Goal: Register for event/course

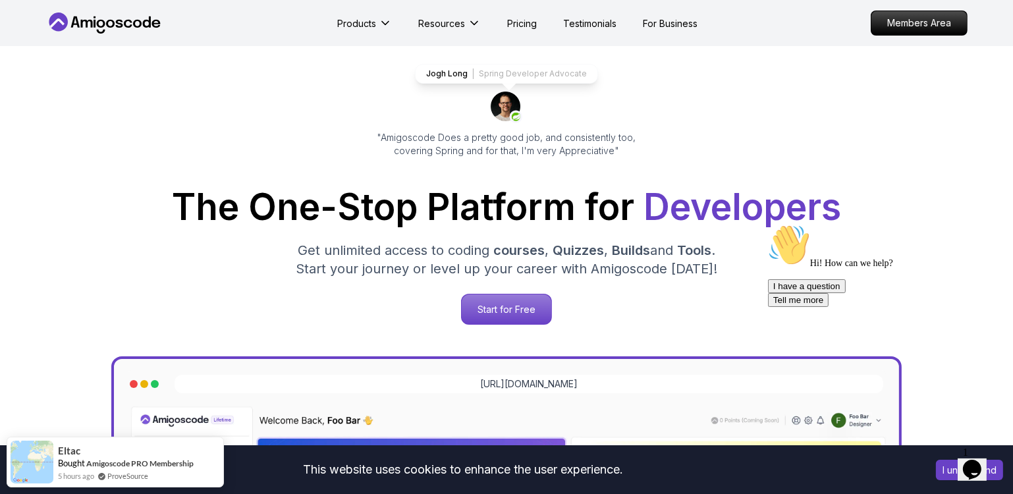
scroll to position [80, 0]
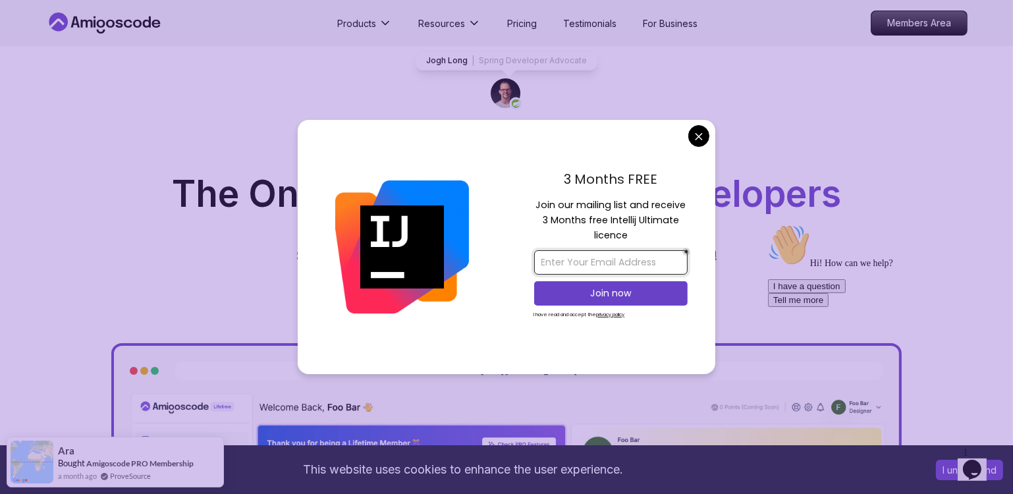
click at [630, 262] on input "email" at bounding box center [610, 262] width 153 height 24
type input "ram451992@yahoo.in"
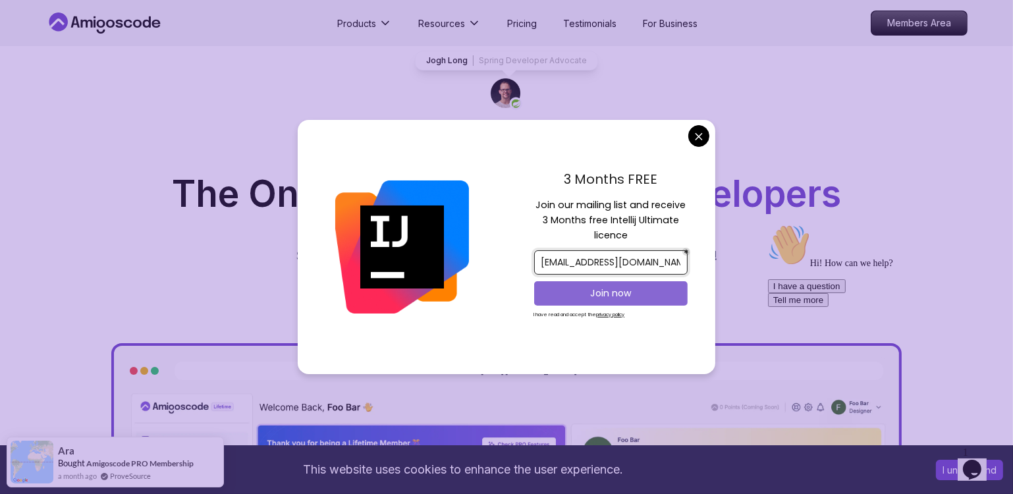
click at [611, 292] on p "Join now" at bounding box center [611, 293] width 125 height 13
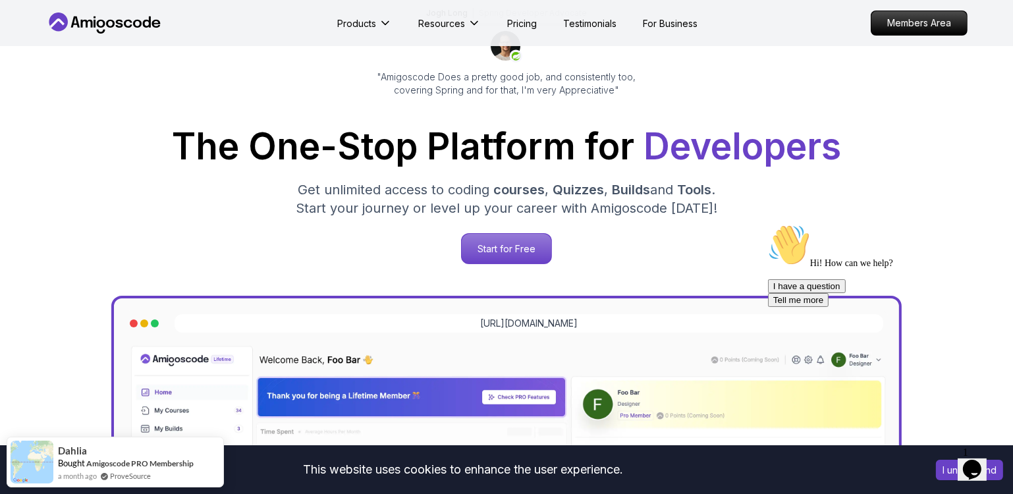
scroll to position [159, 0]
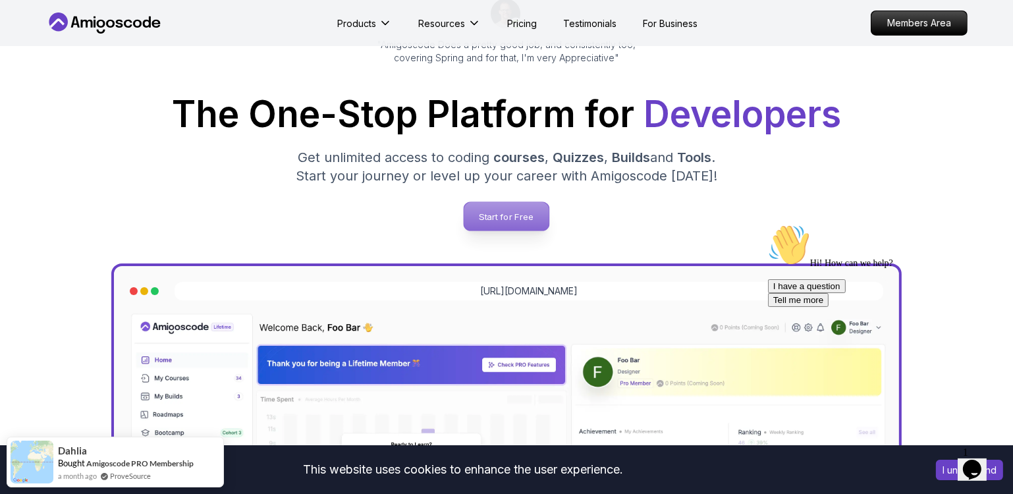
click at [510, 209] on p "Start for Free" at bounding box center [506, 216] width 85 height 28
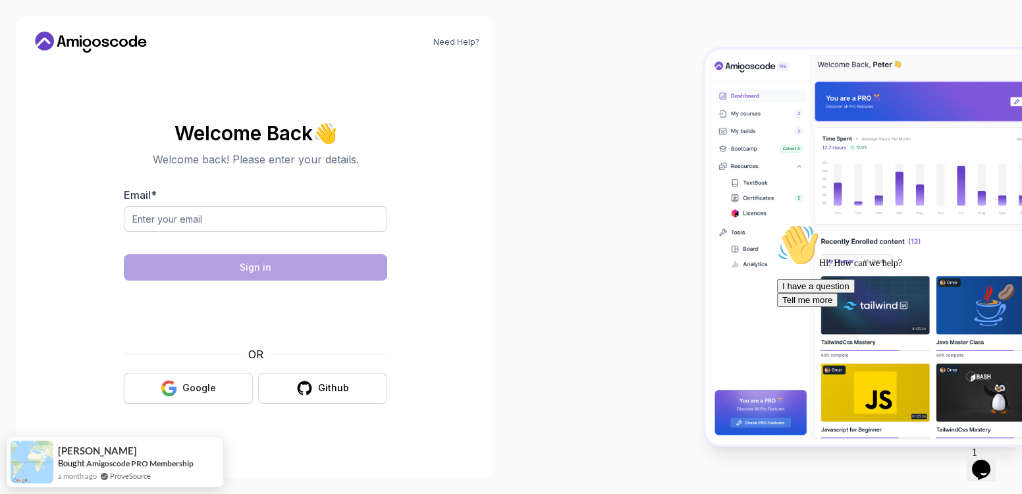
click at [198, 387] on div "Google" at bounding box center [199, 387] width 34 height 13
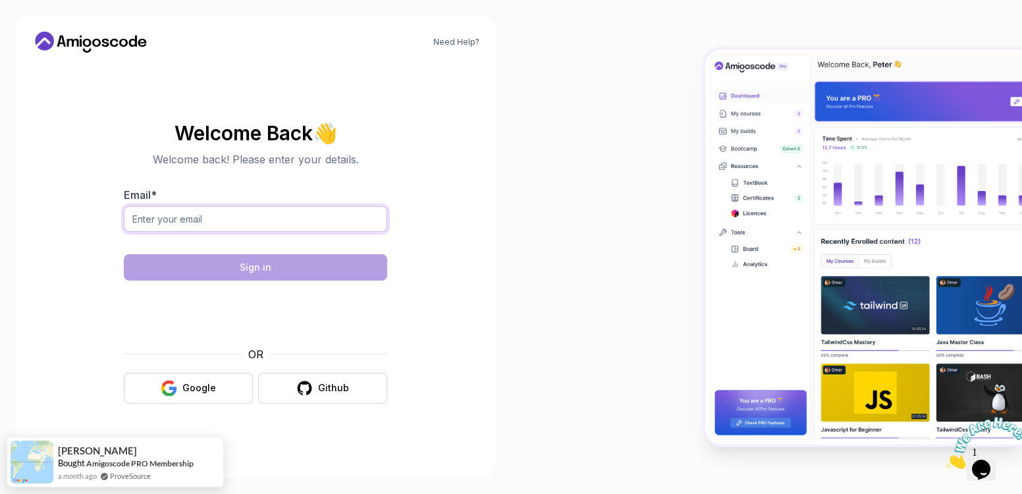
click at [190, 215] on input "Email *" at bounding box center [256, 219] width 264 height 26
type input "ram451992@yahoo.in"
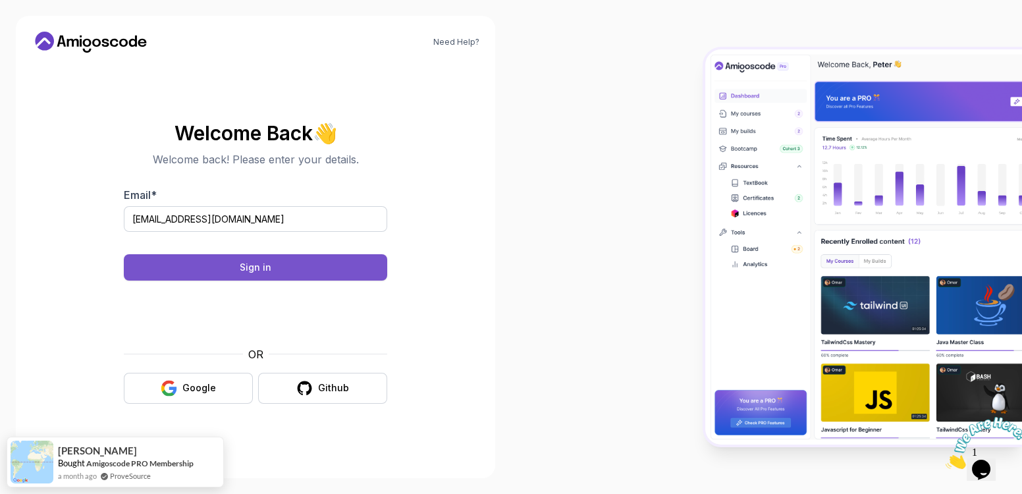
click at [300, 264] on button "Sign in" at bounding box center [256, 267] width 264 height 26
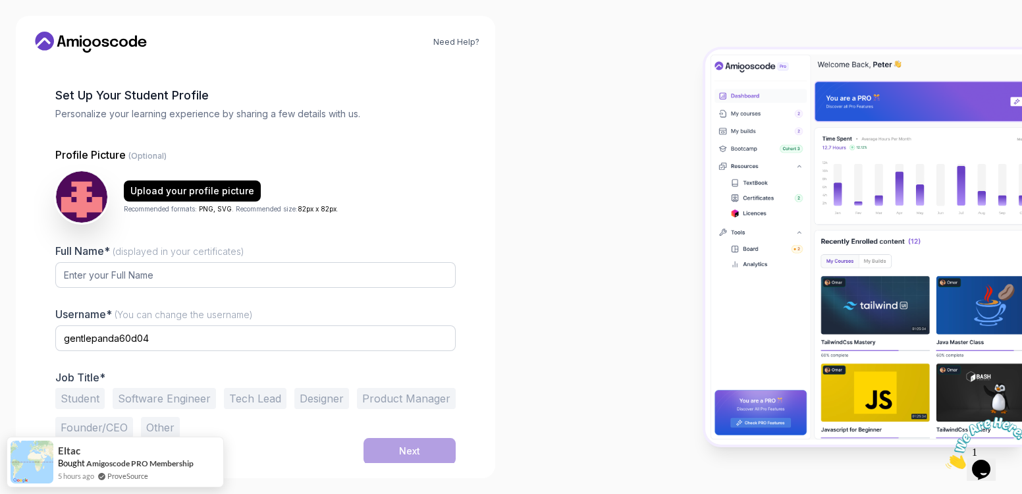
scroll to position [46, 0]
click at [132, 337] on input "gentlepanda60d04" at bounding box center [255, 338] width 401 height 26
type input "ram451992"
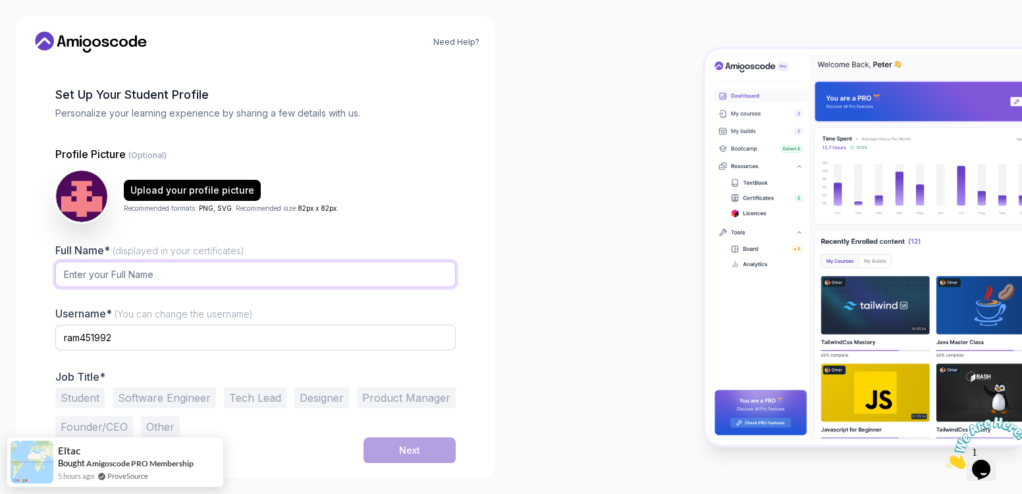
click at [119, 281] on input "Full Name* (displayed in your certificates)" at bounding box center [255, 275] width 401 height 26
click at [191, 272] on input "[PERSON_NAME]" at bounding box center [255, 275] width 401 height 26
type input "[PERSON_NAME] [PERSON_NAME]"
click at [613, 345] on div at bounding box center [766, 247] width 511 height 494
click at [188, 403] on button "Software Engineer" at bounding box center [164, 397] width 103 height 21
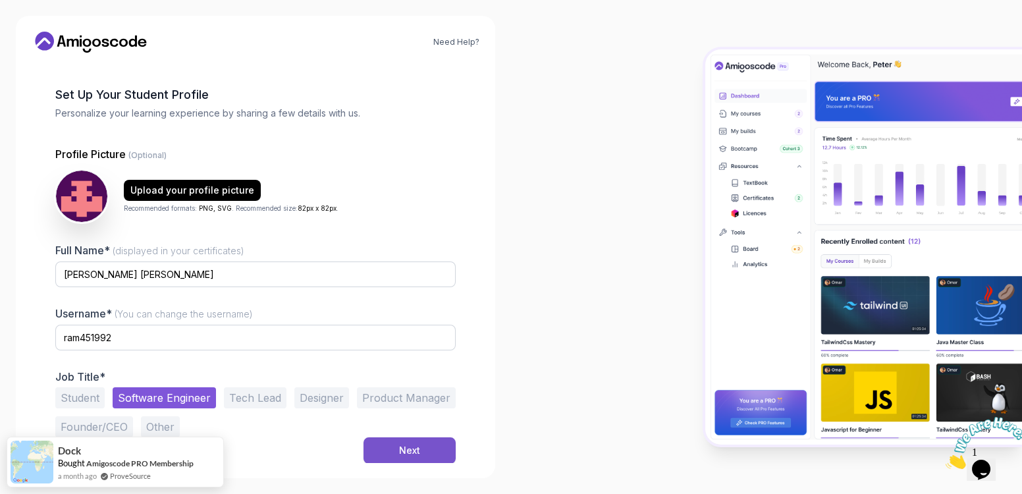
click at [422, 449] on button "Next" at bounding box center [410, 450] width 92 height 26
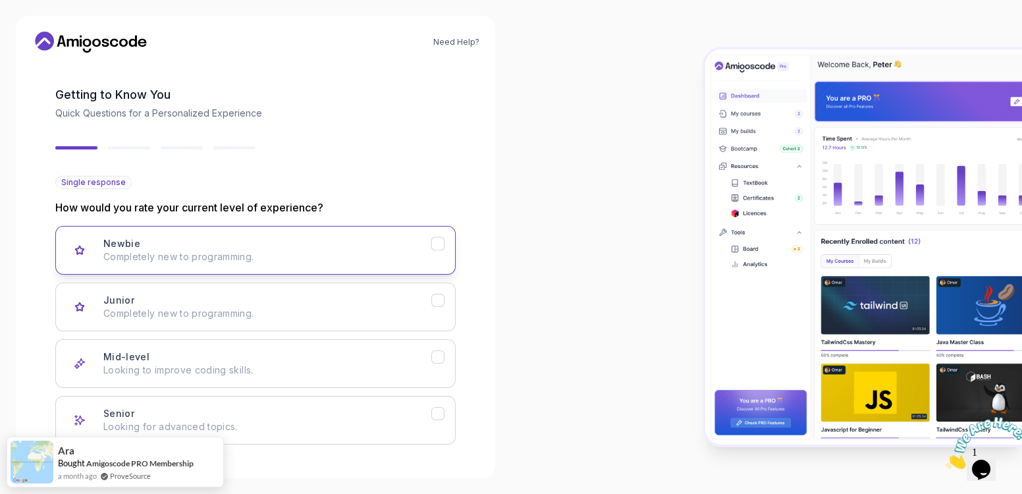
click at [438, 241] on icon "Newbie" at bounding box center [438, 244] width 13 height 13
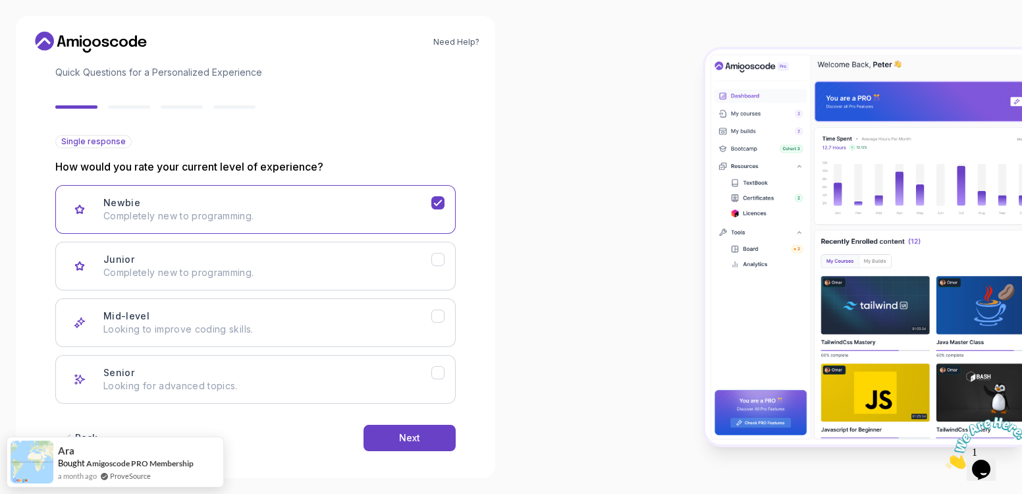
scroll to position [96, 0]
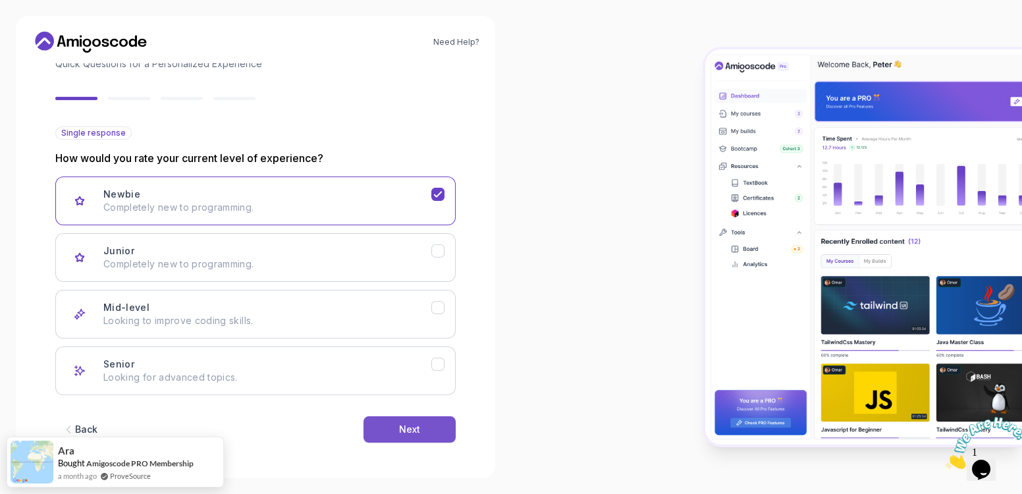
click at [381, 427] on button "Next" at bounding box center [410, 429] width 92 height 26
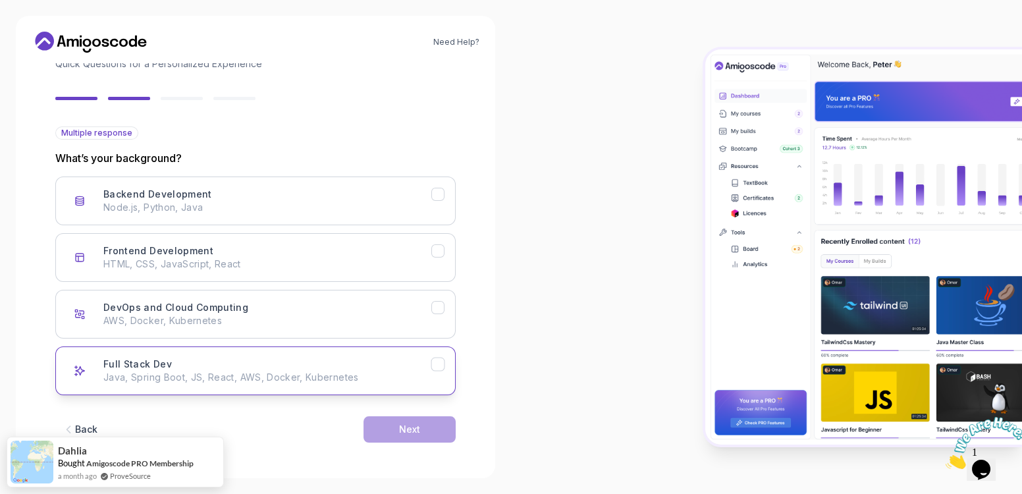
click at [395, 371] on p "Java, Spring Boot, JS, React, AWS, Docker, Kubernetes" at bounding box center [267, 377] width 328 height 13
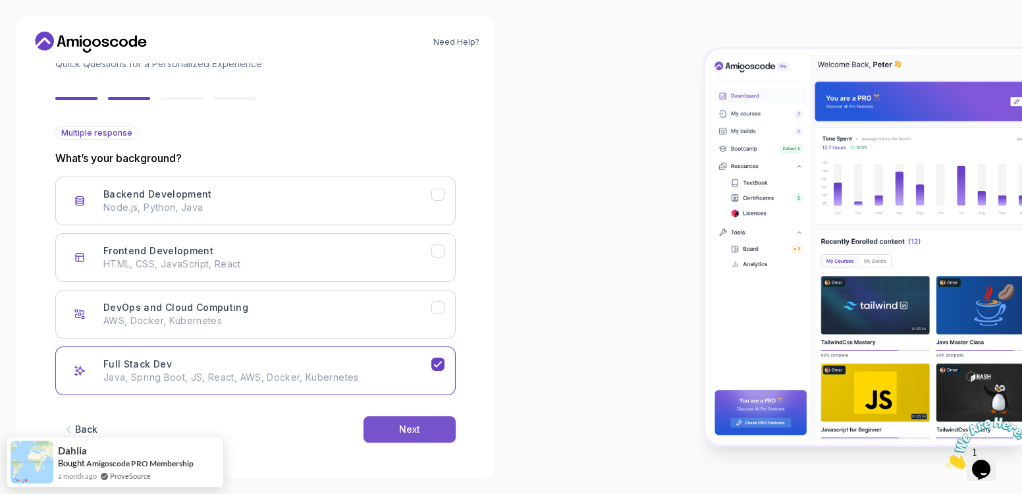
click at [407, 436] on button "Next" at bounding box center [410, 429] width 92 height 26
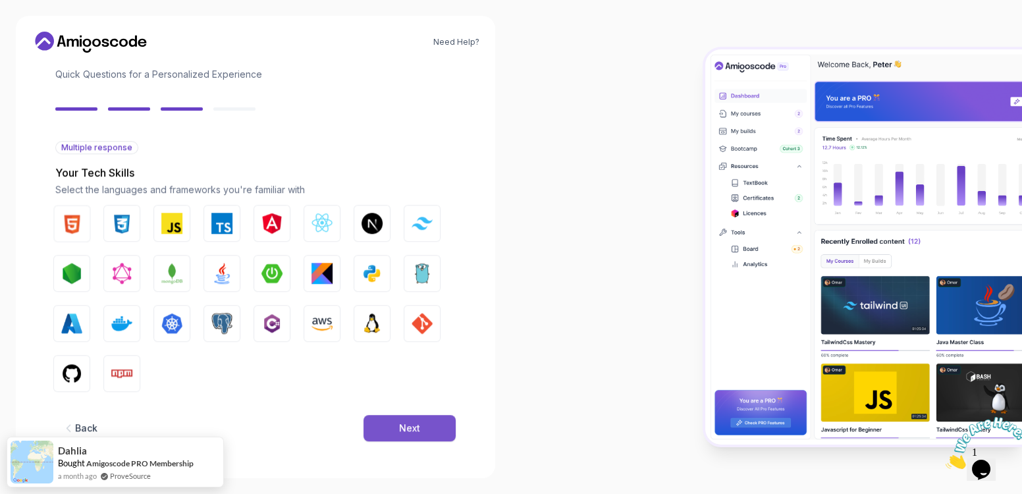
scroll to position [80, 0]
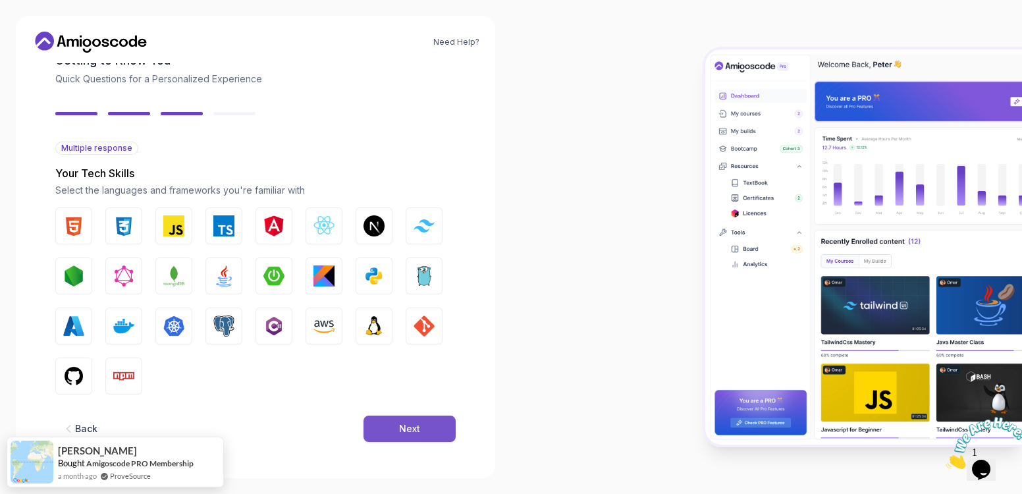
click at [371, 432] on button "Next" at bounding box center [410, 429] width 92 height 26
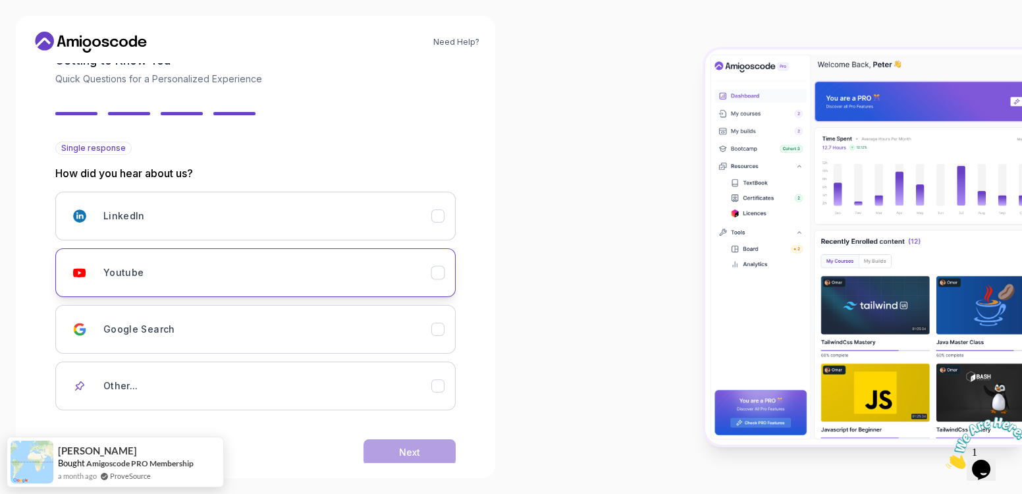
click at [436, 277] on icon "Youtube" at bounding box center [438, 273] width 13 height 13
click at [421, 454] on button "Next" at bounding box center [410, 452] width 92 height 26
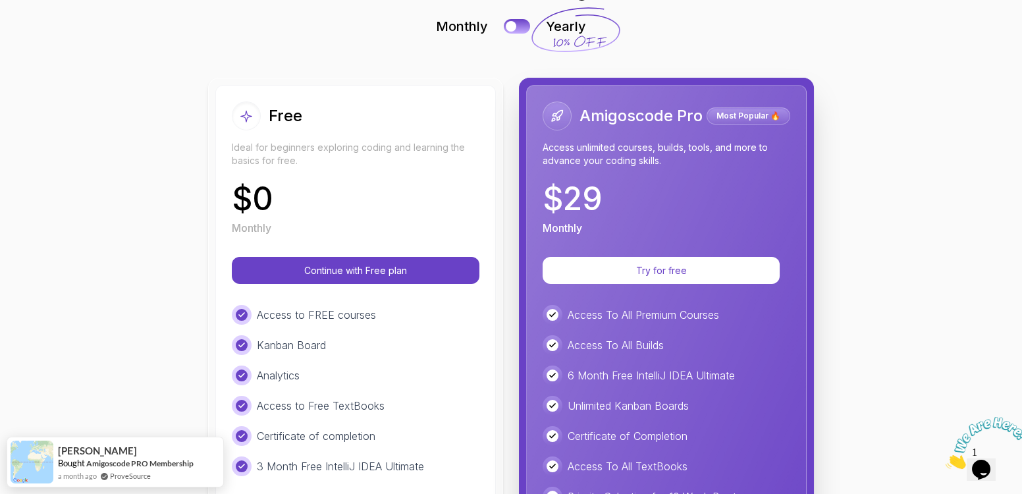
scroll to position [84, 0]
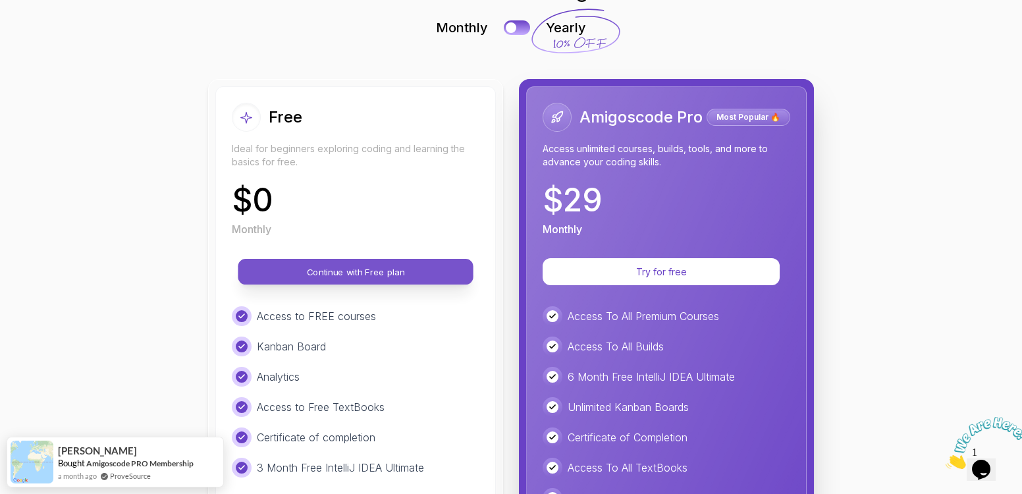
click at [388, 268] on p "Continue with Free plan" at bounding box center [356, 271] width 206 height 13
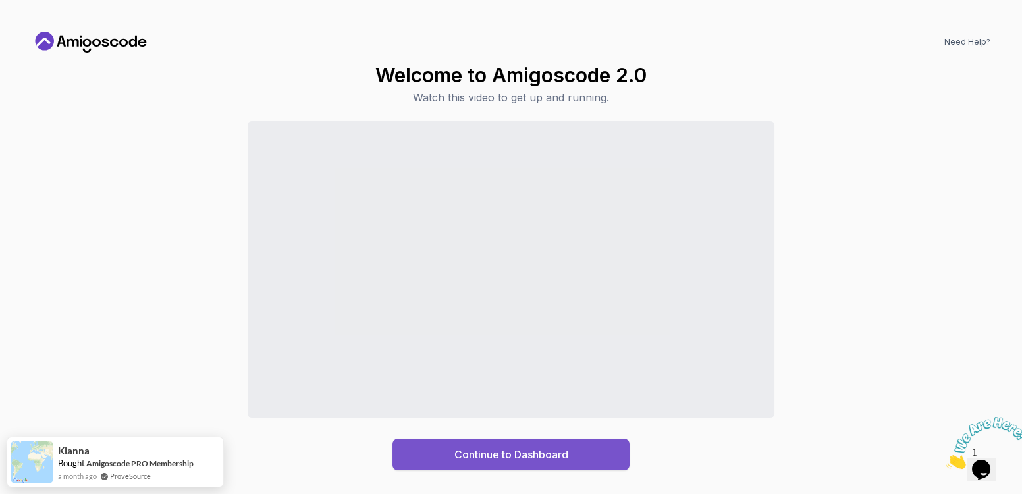
click at [497, 445] on button "Continue to Dashboard" at bounding box center [511, 455] width 237 height 32
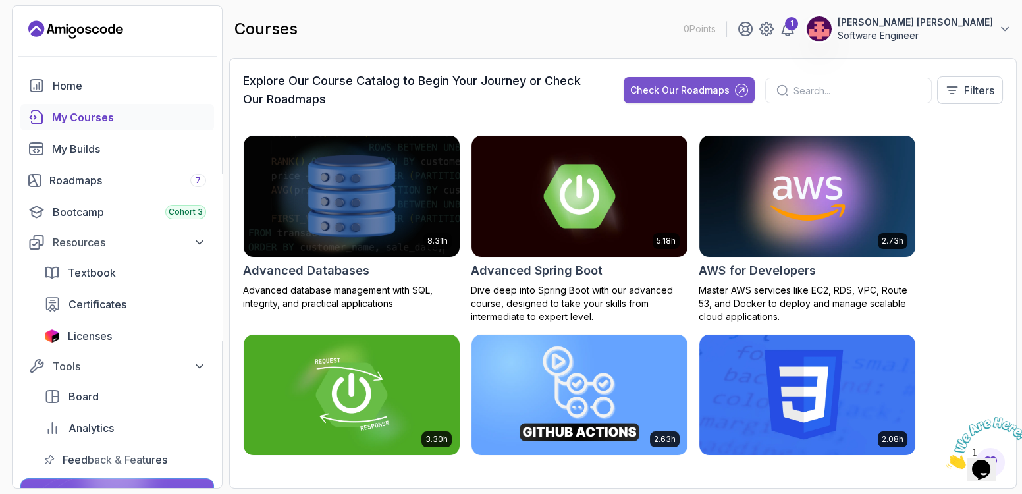
click at [655, 91] on div "Check Our Roadmaps" at bounding box center [679, 90] width 99 height 13
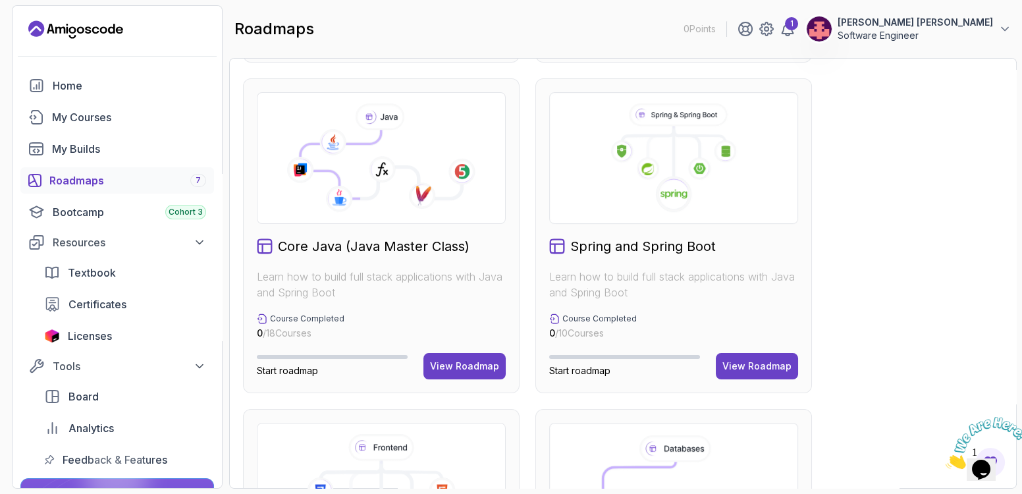
scroll to position [319, 0]
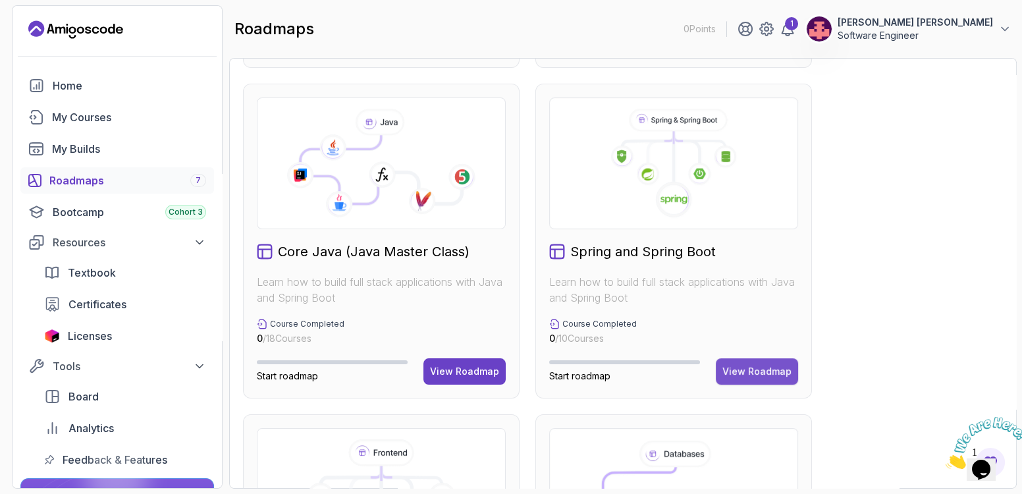
click at [764, 365] on div "View Roadmap" at bounding box center [757, 371] width 69 height 13
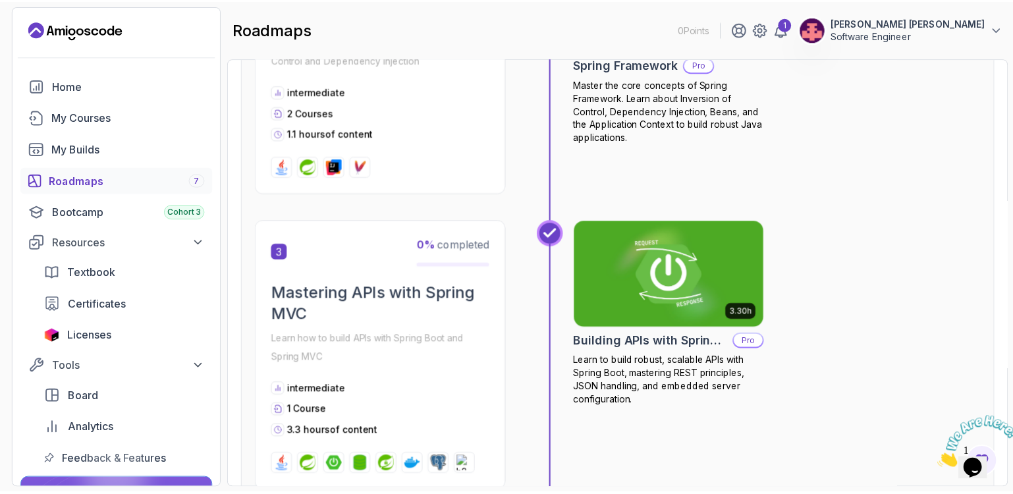
scroll to position [732, 0]
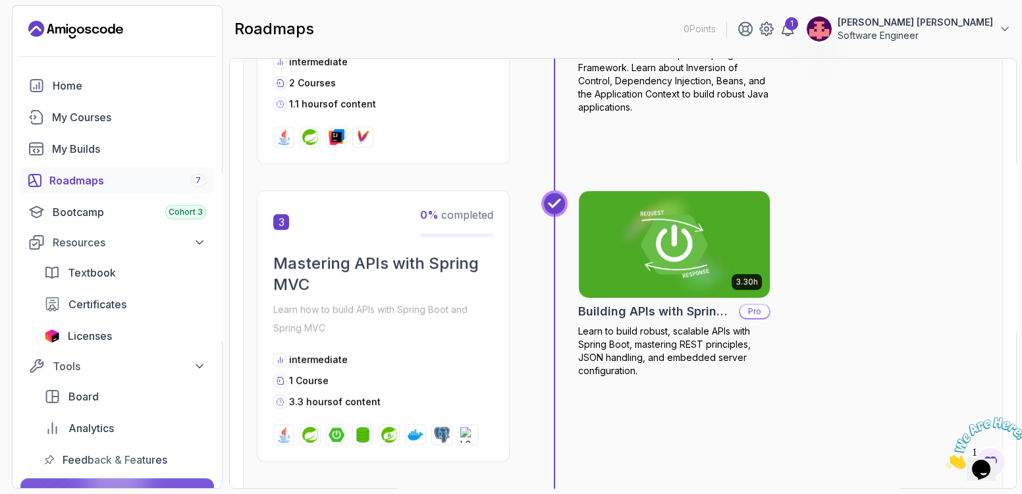
click at [763, 310] on p "Pro" at bounding box center [754, 311] width 29 height 13
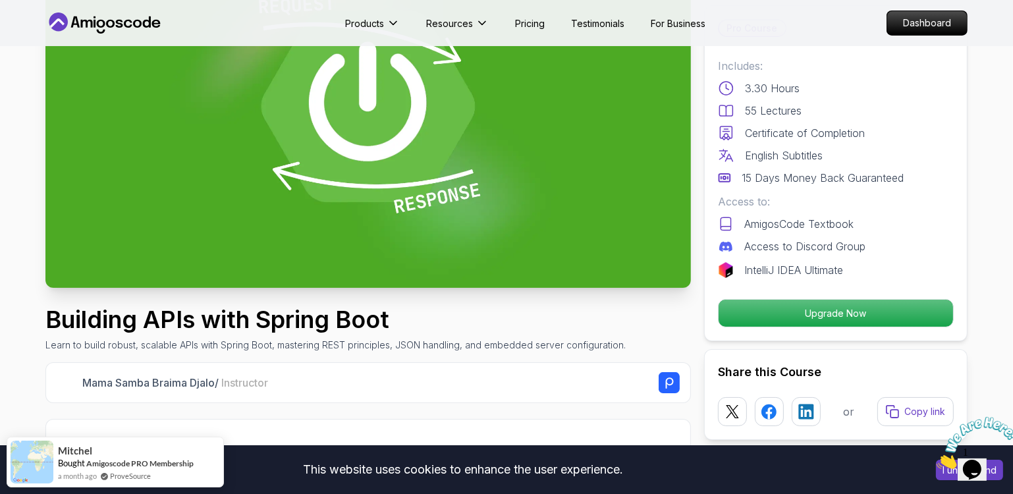
scroll to position [159, 0]
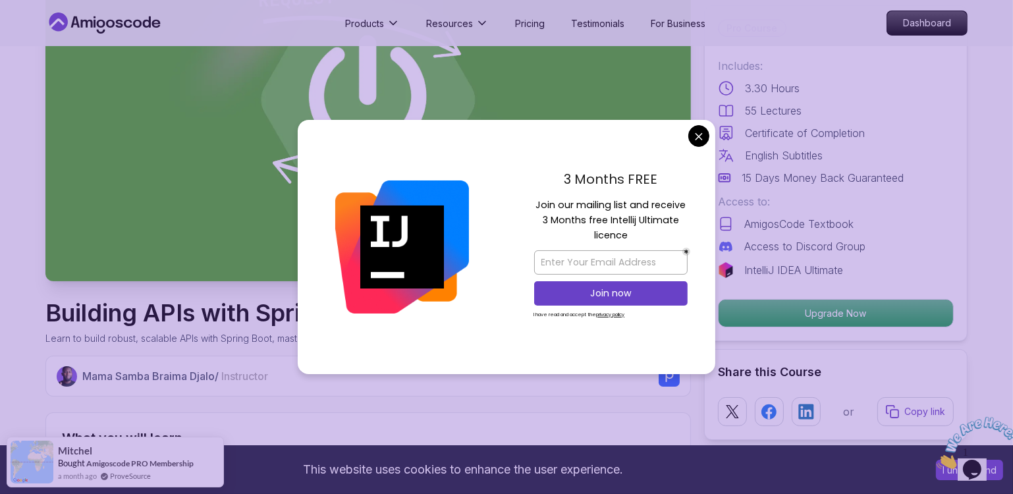
click at [702, 148] on div "3 Months FREE Join our mailing list and receive 3 Months free Intellij Ultimate…" at bounding box center [611, 247] width 209 height 254
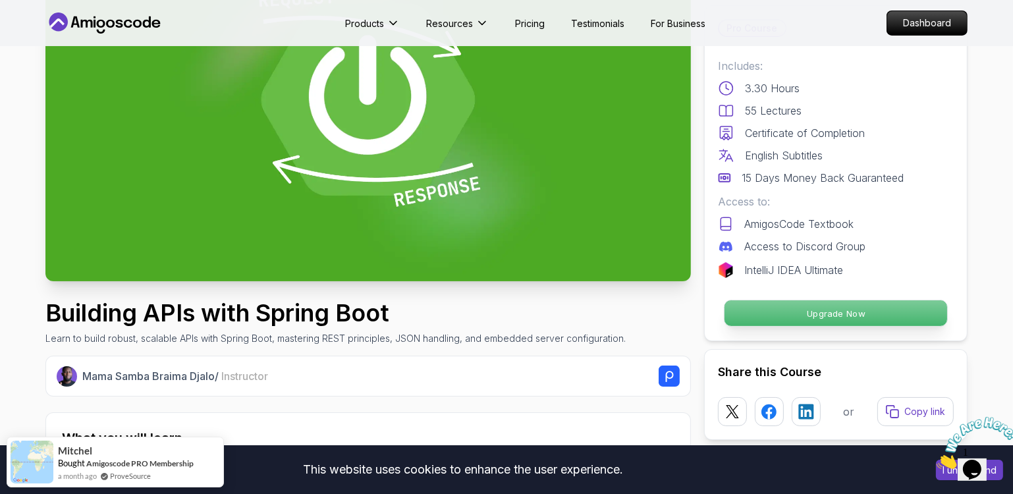
click at [864, 316] on p "Upgrade Now" at bounding box center [836, 313] width 223 height 26
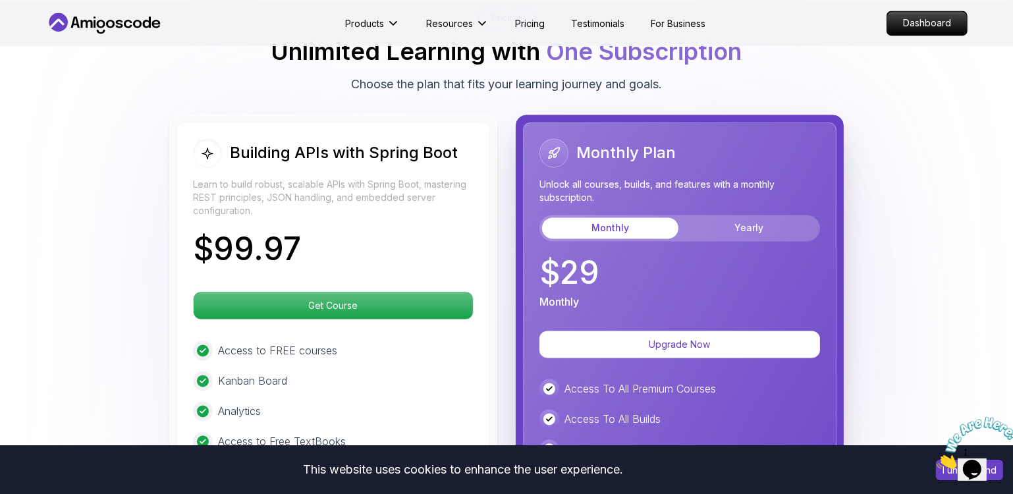
scroll to position [3052, 0]
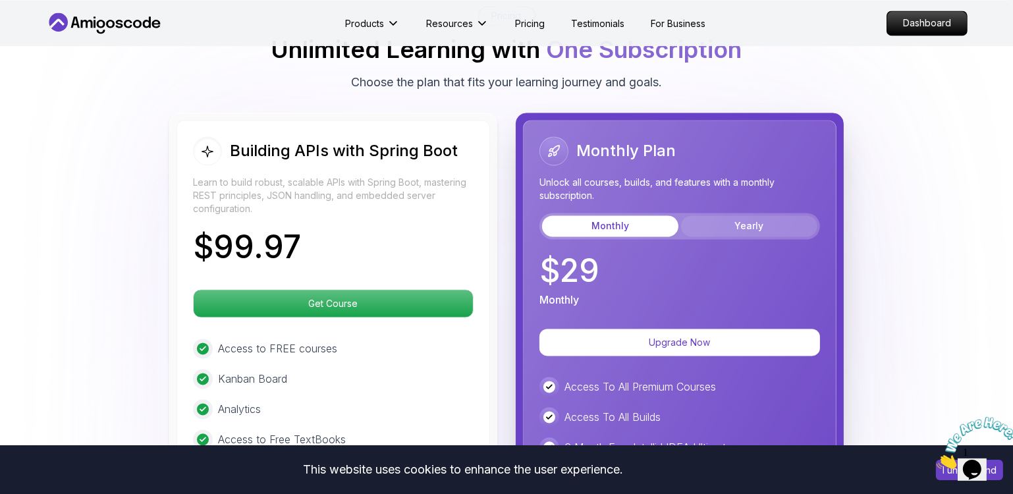
click at [733, 215] on button "Yearly" at bounding box center [749, 225] width 136 height 21
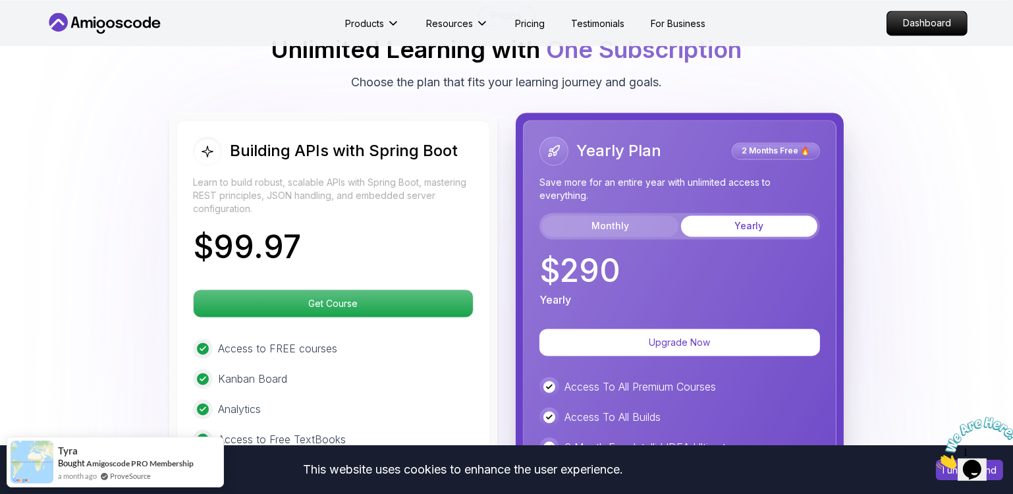
click at [654, 215] on button "Monthly" at bounding box center [610, 225] width 136 height 21
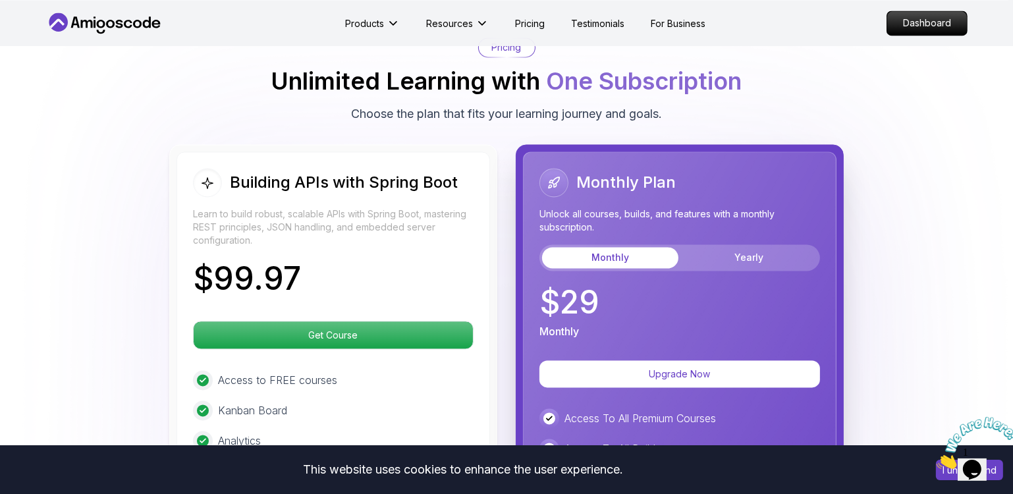
scroll to position [3013, 0]
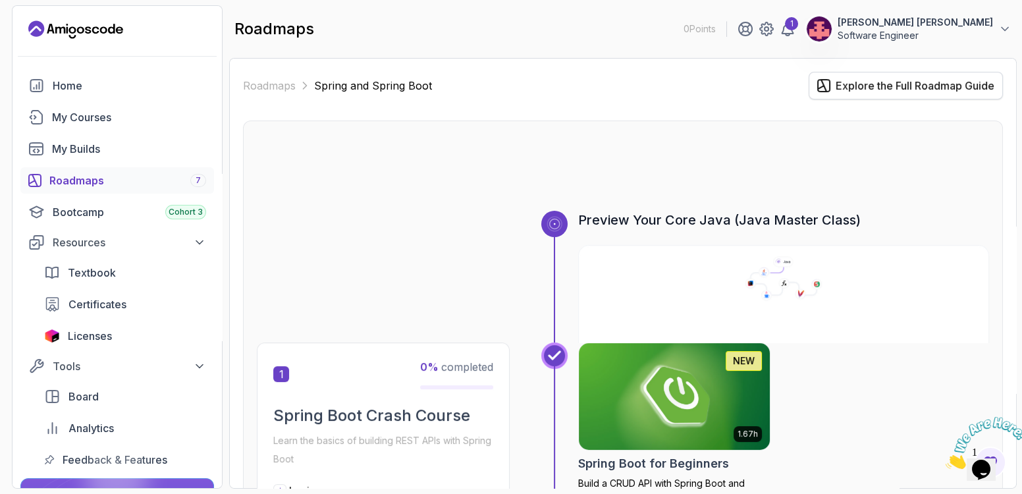
click at [885, 89] on div "Explore the Full Roadmap Guide" at bounding box center [915, 86] width 159 height 16
